Goal: Check status: Check status

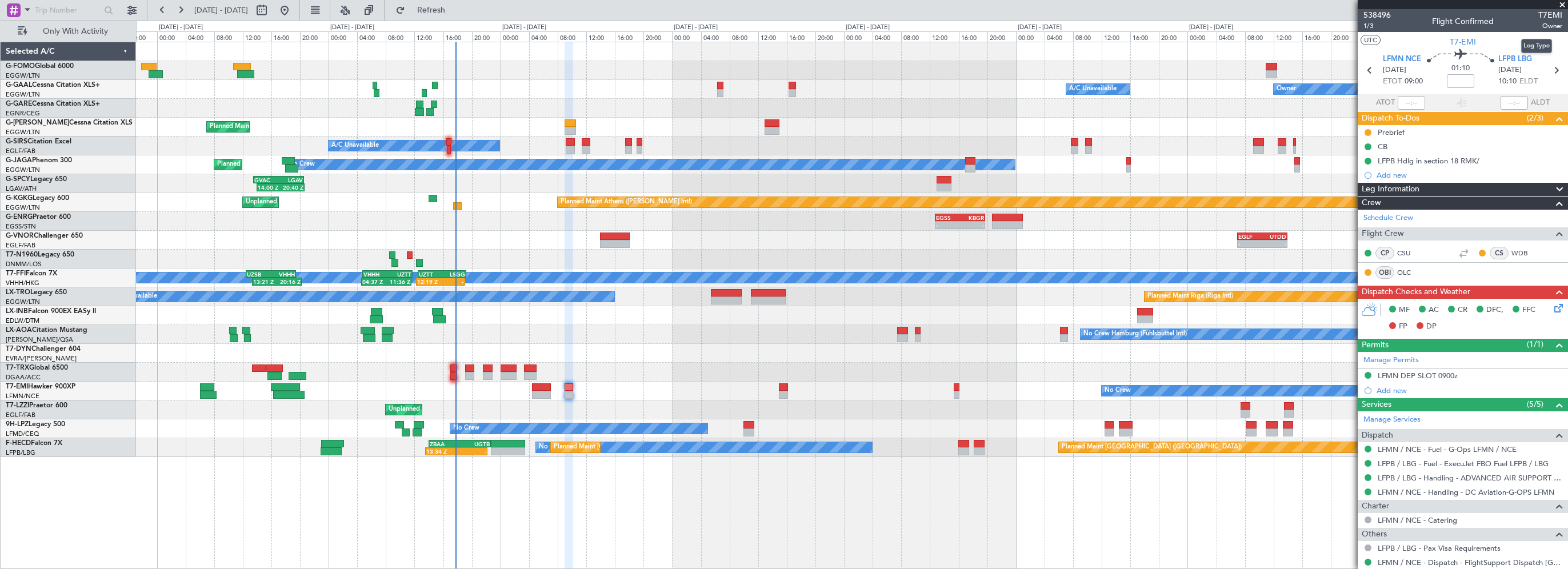
click at [1520, 57] on mat-tooltip-component "Leg Type" at bounding box center [1537, 46] width 47 height 30
click at [1503, 60] on span "LFPB LBG" at bounding box center [1515, 59] width 33 height 12
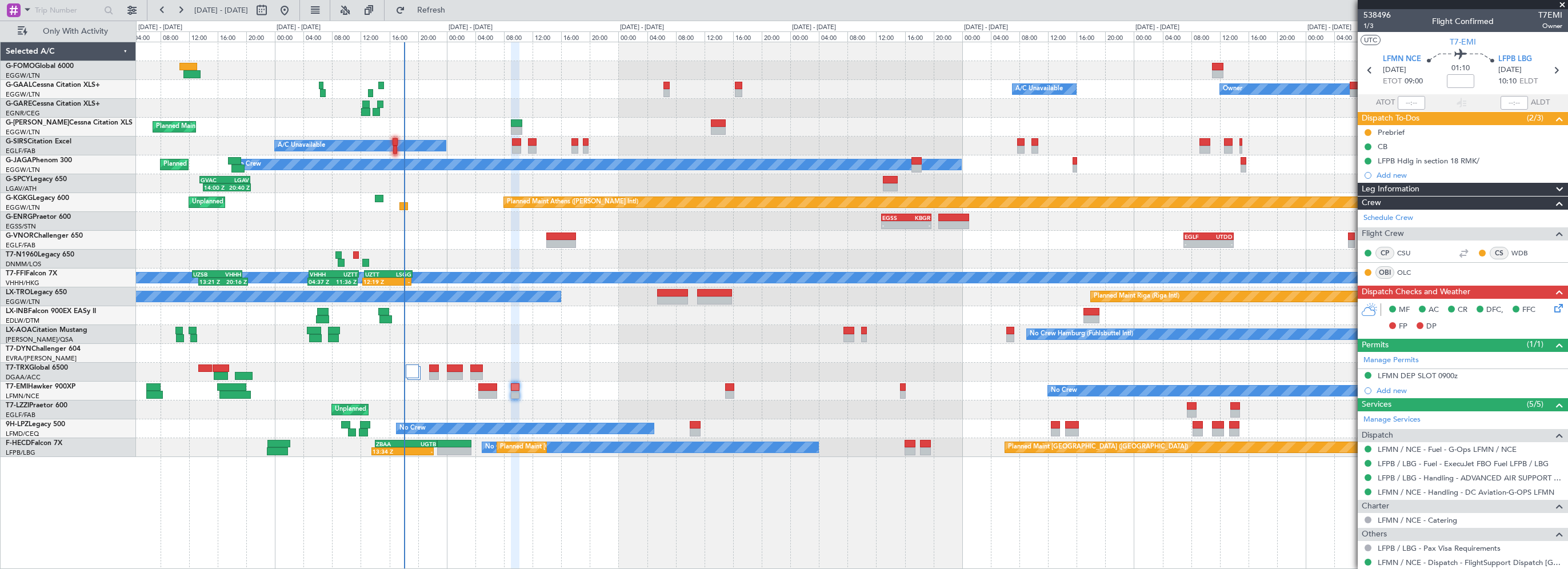
click at [558, 96] on div "01:40 Z 08:10 Z KTEB 01:00 Z EGGW 07:35 Z Owner A/C Unavailable Owner A/C Unava…" at bounding box center [852, 249] width 1432 height 415
click at [456, 10] on span "Refresh" at bounding box center [431, 11] width 48 height 8
click at [1563, 1] on span at bounding box center [1563, 5] width 12 height 10
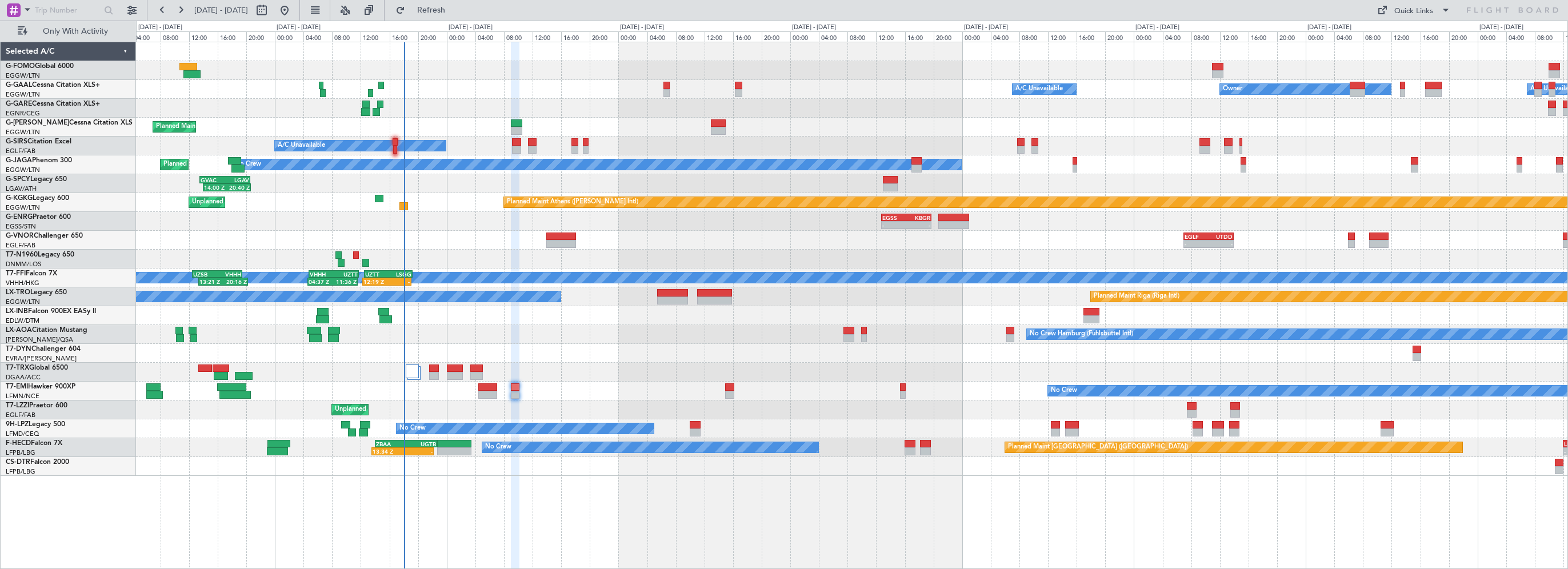
type input "0"
click at [459, 4] on button "Refresh" at bounding box center [425, 10] width 68 height 18
click at [416, 529] on div "01:40 Z 08:10 Z KTEB 01:00 Z EGGW 07:35 Z Owner A/C Unavailable Owner A/C Unava…" at bounding box center [852, 305] width 1432 height 527
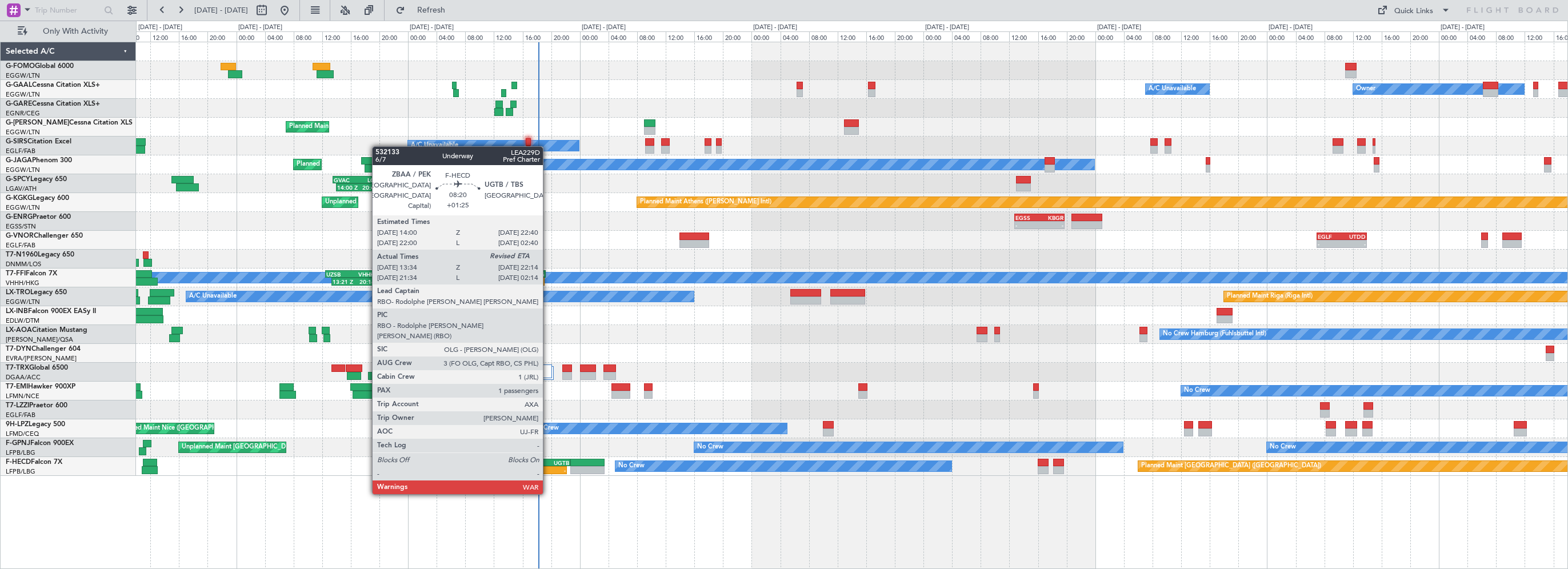
click at [548, 461] on div "UGTB" at bounding box center [554, 463] width 30 height 7
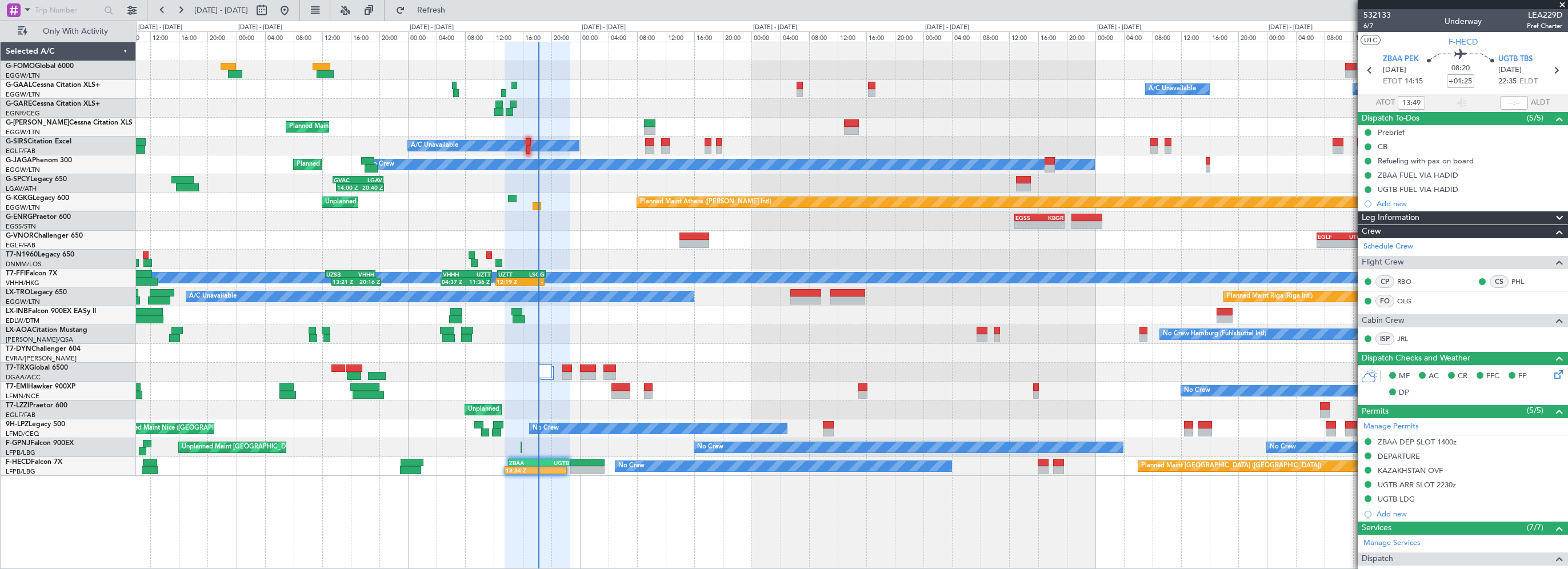
click at [1431, 219] on div "Leg Information" at bounding box center [1463, 218] width 210 height 13
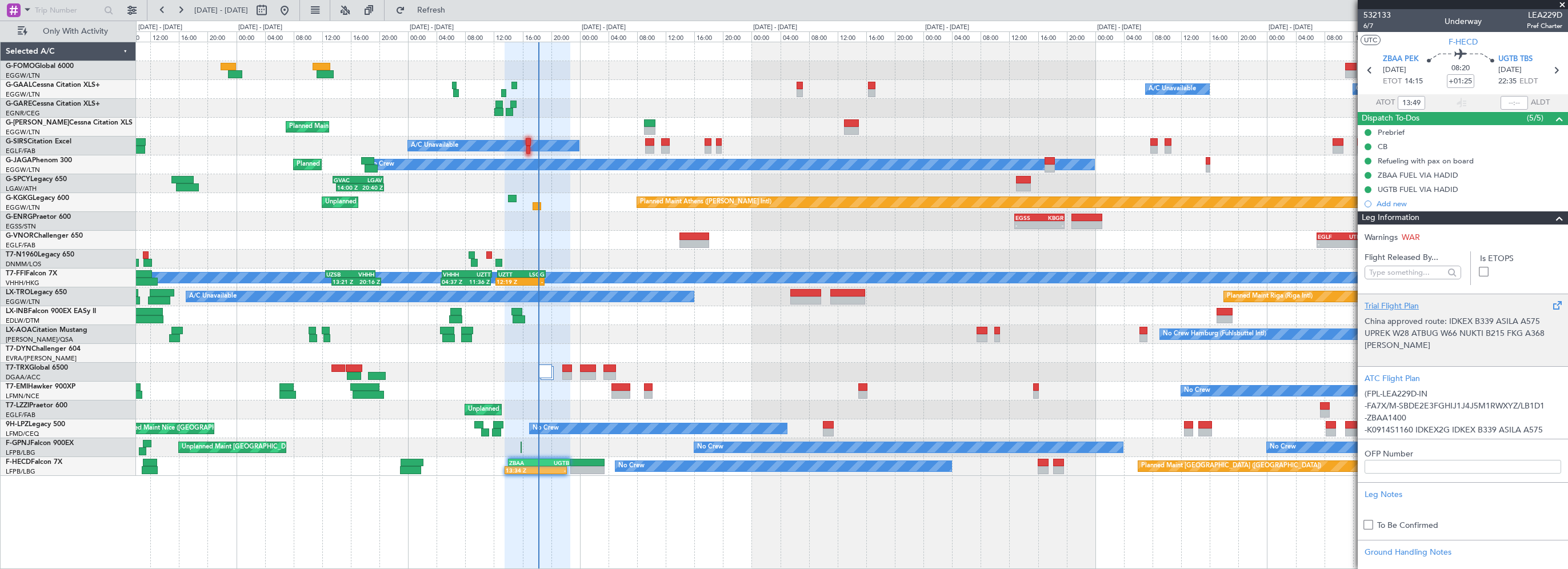
click at [1381, 311] on div "Trial Flight Plan" at bounding box center [1464, 306] width 197 height 12
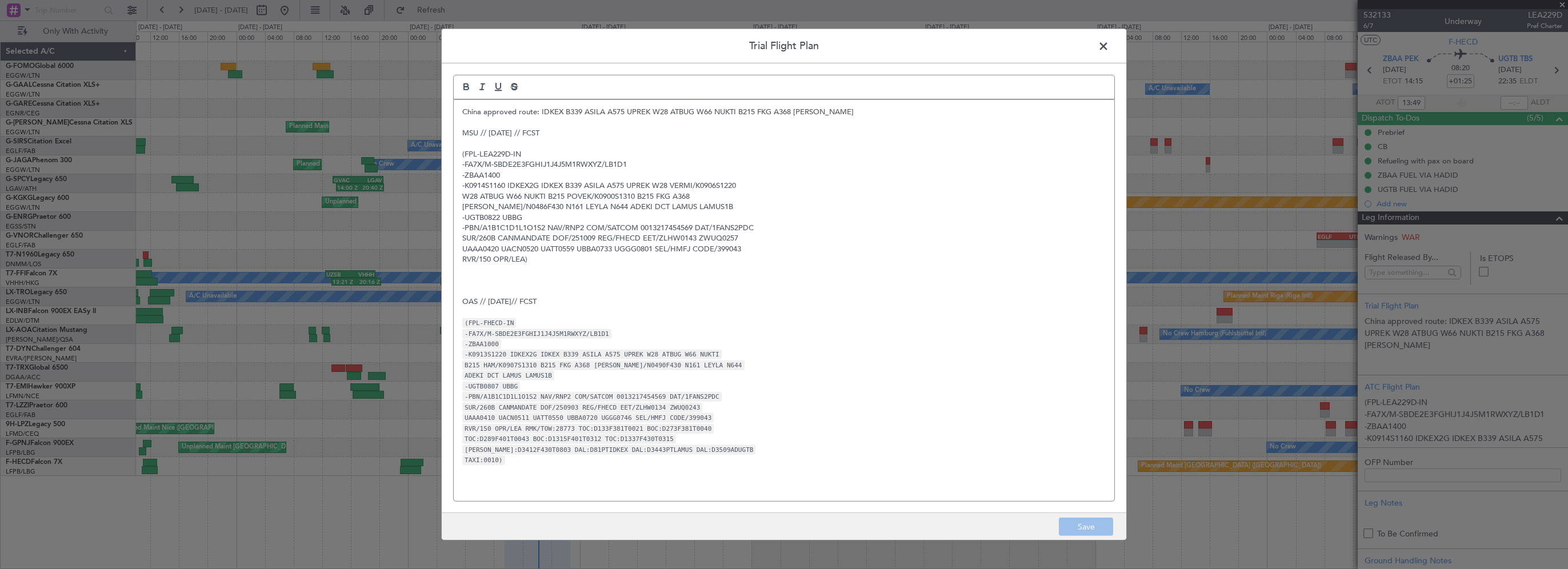
click at [1093, 46] on header "Trial Flight Plan" at bounding box center [784, 46] width 685 height 34
click at [1109, 43] on span at bounding box center [1109, 48] width 0 height 23
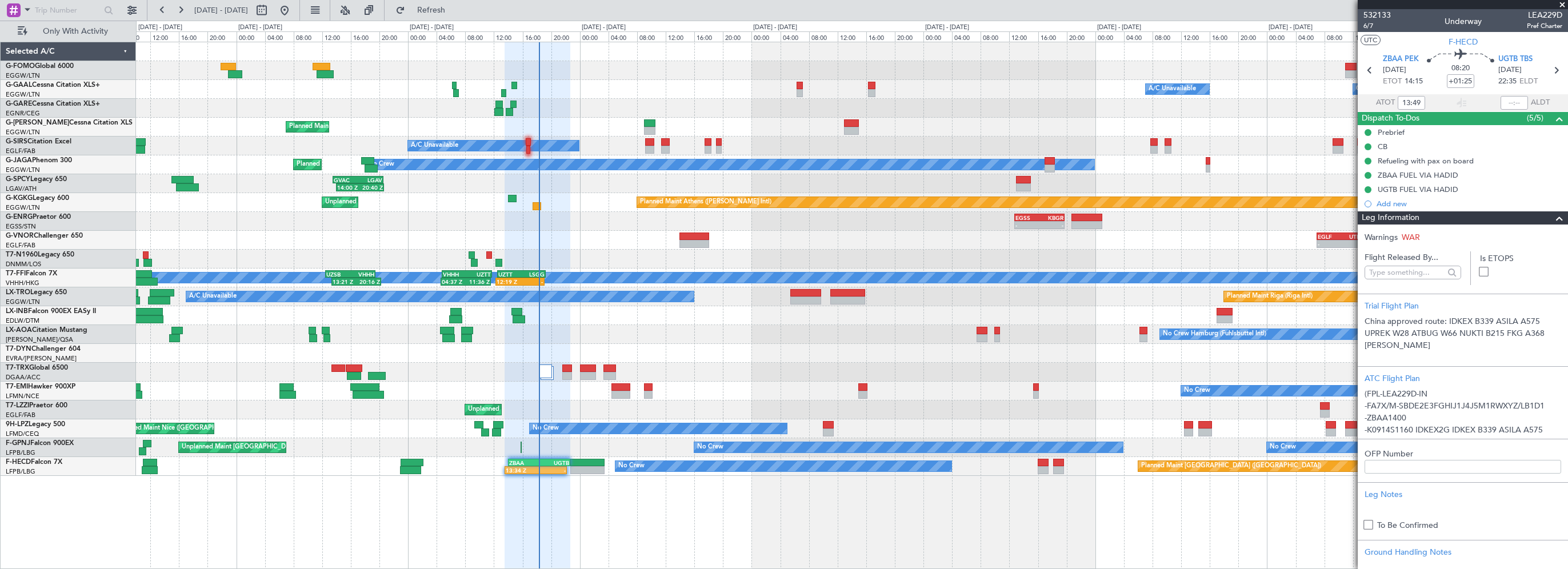
click at [1553, 217] on span at bounding box center [1560, 218] width 13 height 13
